Goal: Find specific fact: Find specific fact

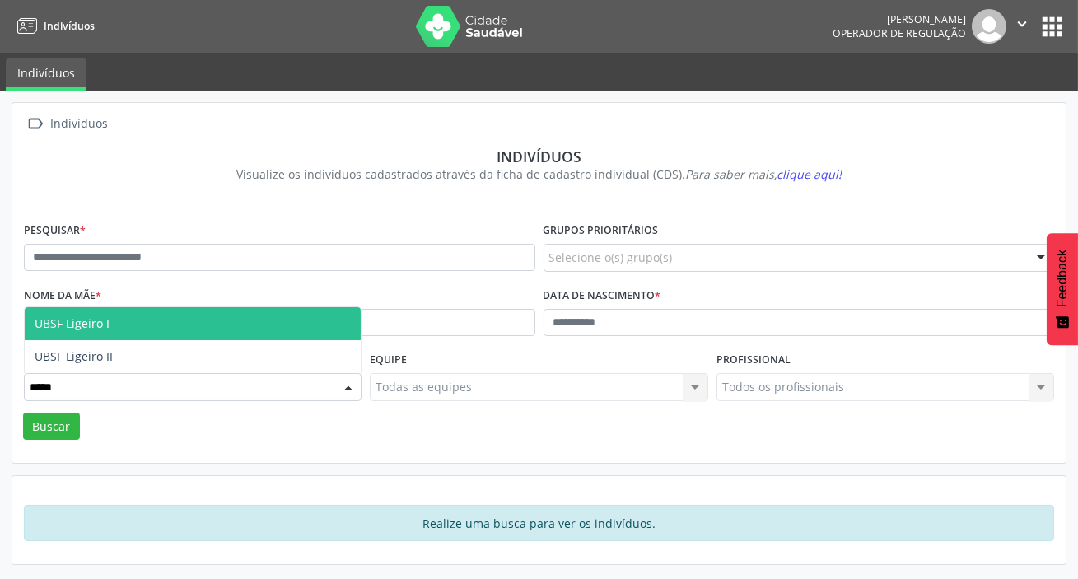
type input "******"
click at [103, 322] on span "UBSF Ligeiro I" at bounding box center [72, 323] width 75 height 16
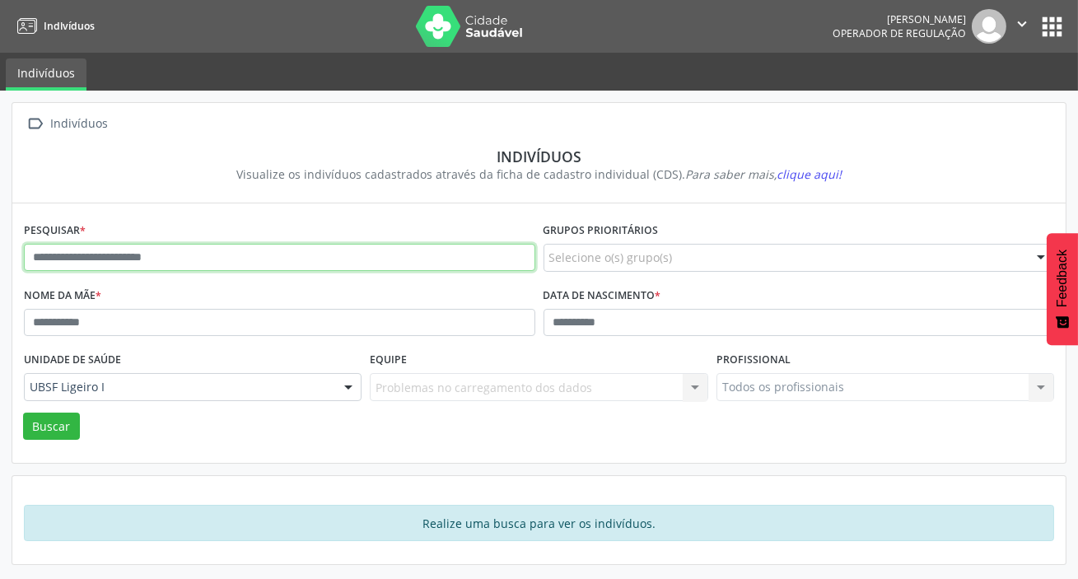
click at [189, 258] on input "text" at bounding box center [280, 258] width 512 height 28
type input "**********"
click at [23, 413] on button "Buscar" at bounding box center [51, 427] width 57 height 28
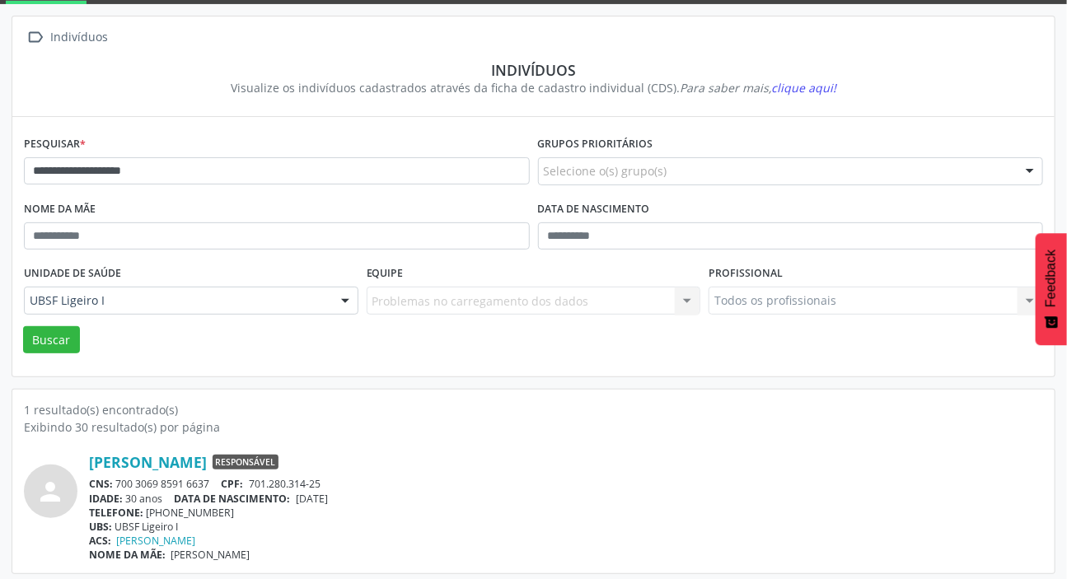
scroll to position [91, 0]
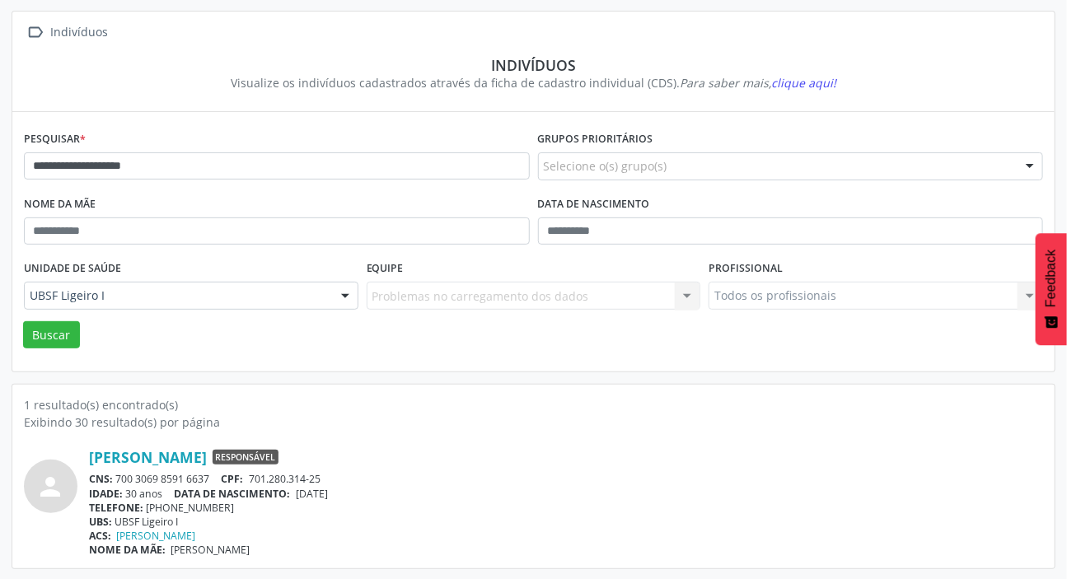
drag, startPoint x: 119, startPoint y: 478, endPoint x: 210, endPoint y: 476, distance: 90.6
click at [210, 476] on div "CNS: 700 3069 8591 6637 CPF: 701.280.314-25" at bounding box center [566, 479] width 954 height 14
copy div "700 3069 8591 6637"
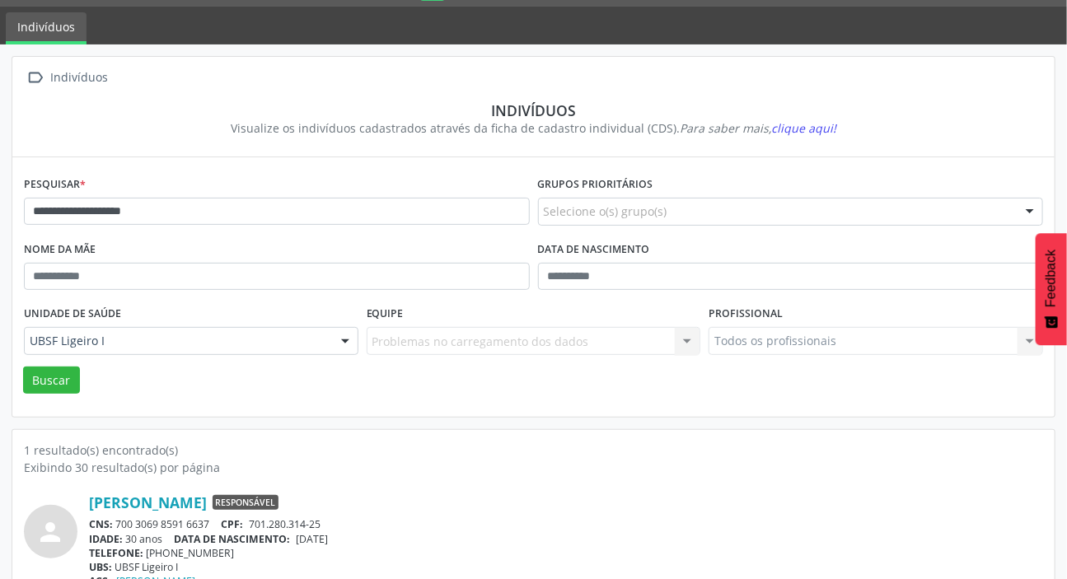
scroll to position [0, 0]
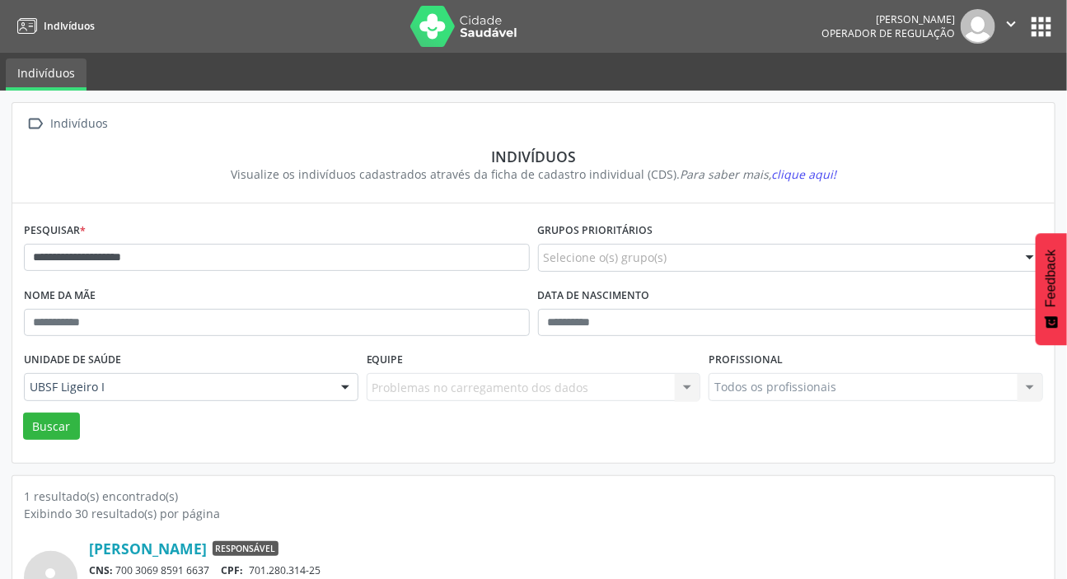
drag, startPoint x: 1034, startPoint y: 26, endPoint x: 1025, endPoint y: 31, distance: 9.6
click at [1033, 26] on button "apps" at bounding box center [1040, 26] width 29 height 29
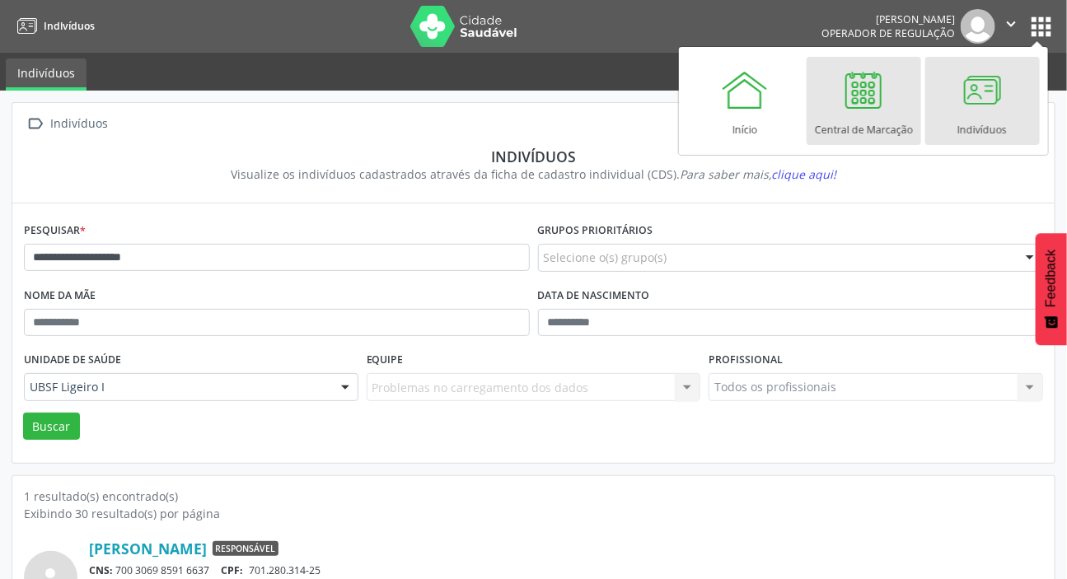
click at [862, 102] on div at bounding box center [863, 89] width 49 height 49
